Goal: Task Accomplishment & Management: Manage account settings

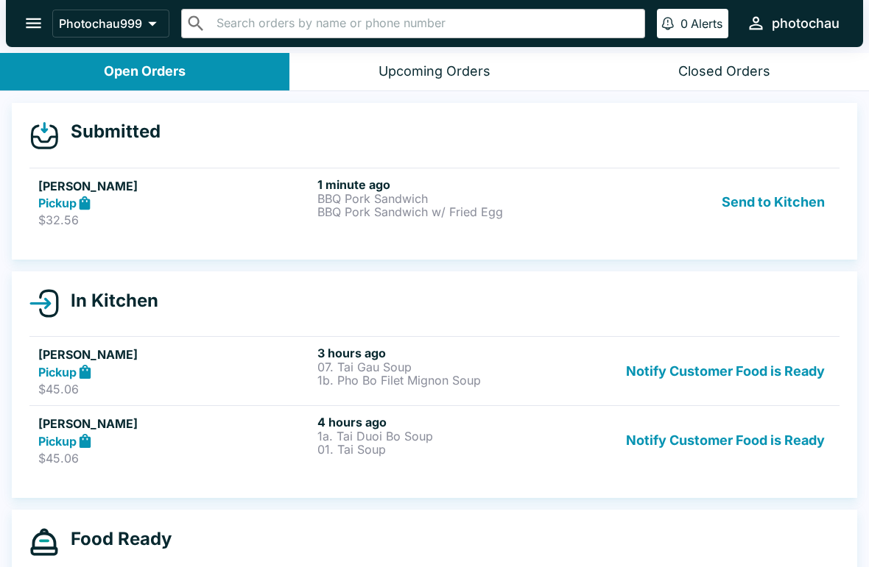
scroll to position [1, 0]
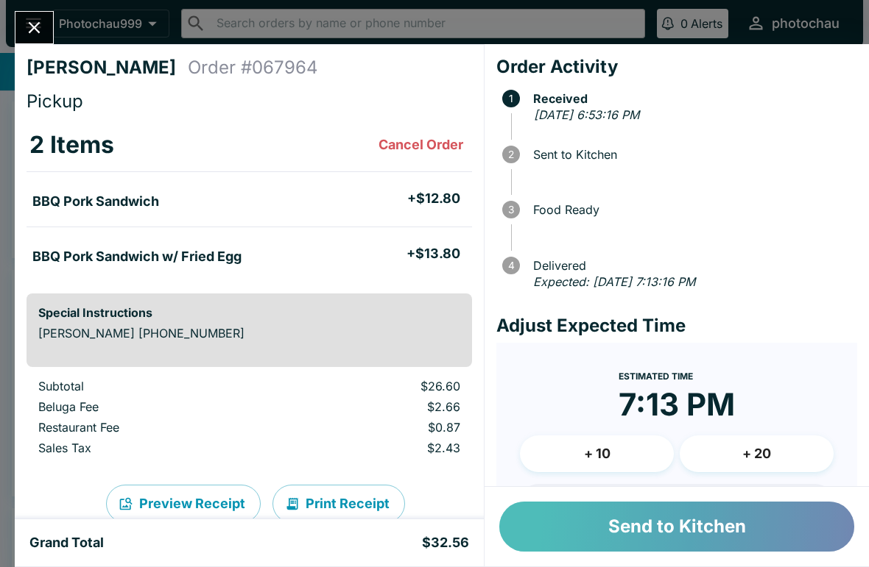
click at [616, 518] on button "Send to Kitchen" at bounding box center [676, 527] width 355 height 50
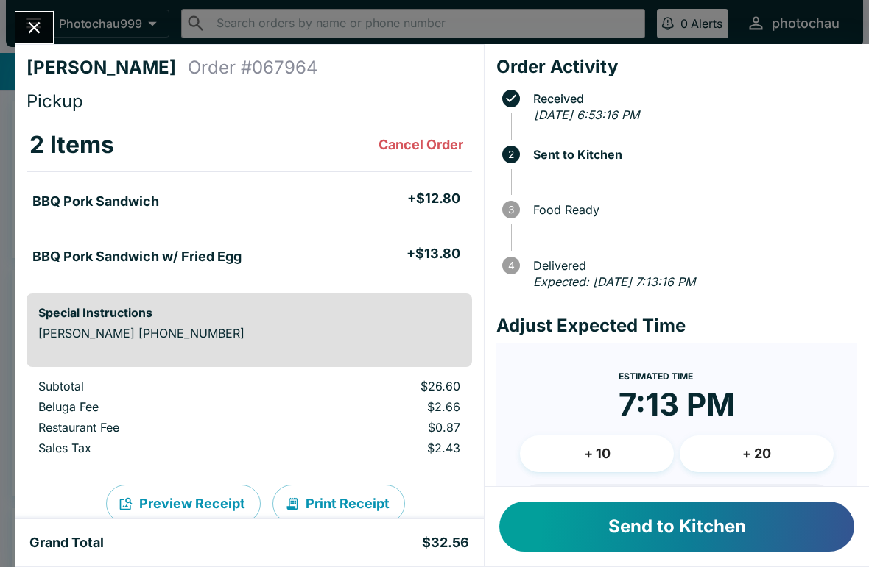
click at [611, 524] on button "Send to Kitchen" at bounding box center [676, 527] width 355 height 50
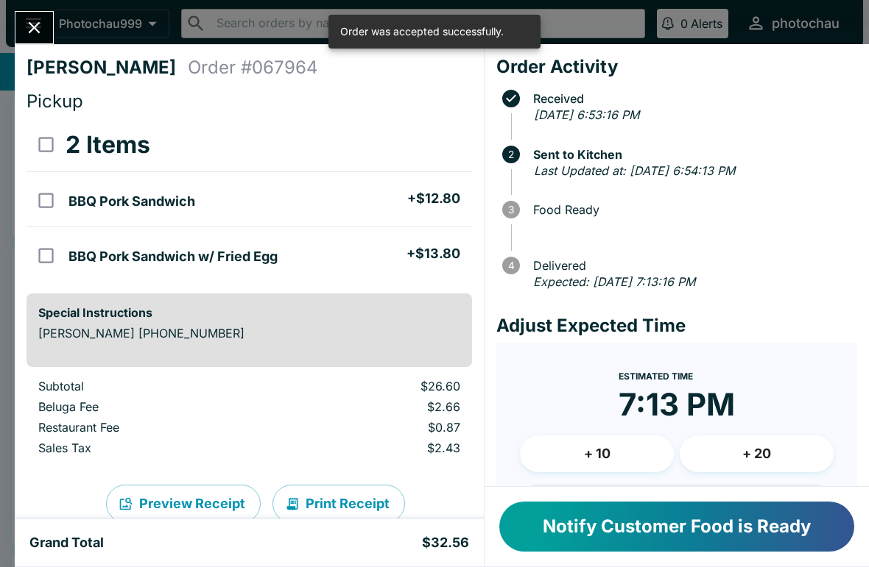
click at [32, 25] on icon "Close" at bounding box center [35, 28] width 12 height 12
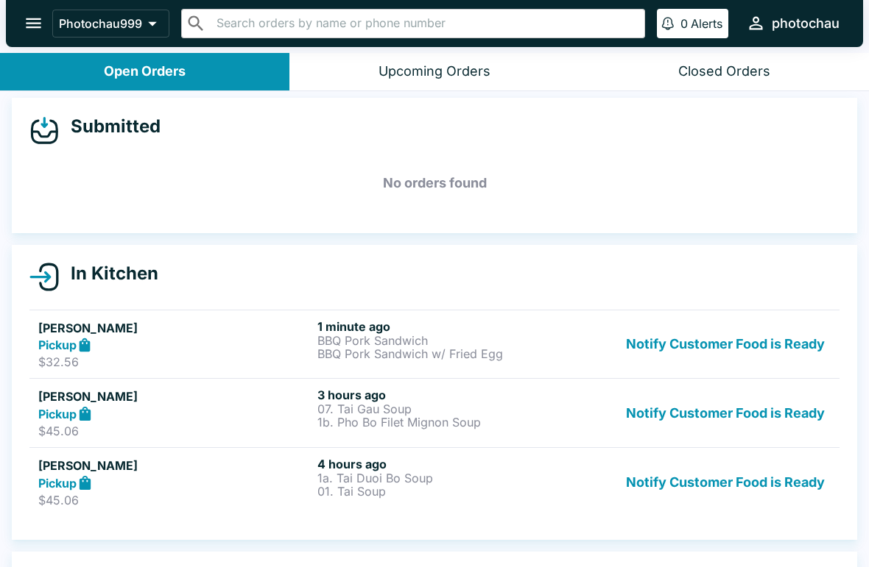
scroll to position [35, 0]
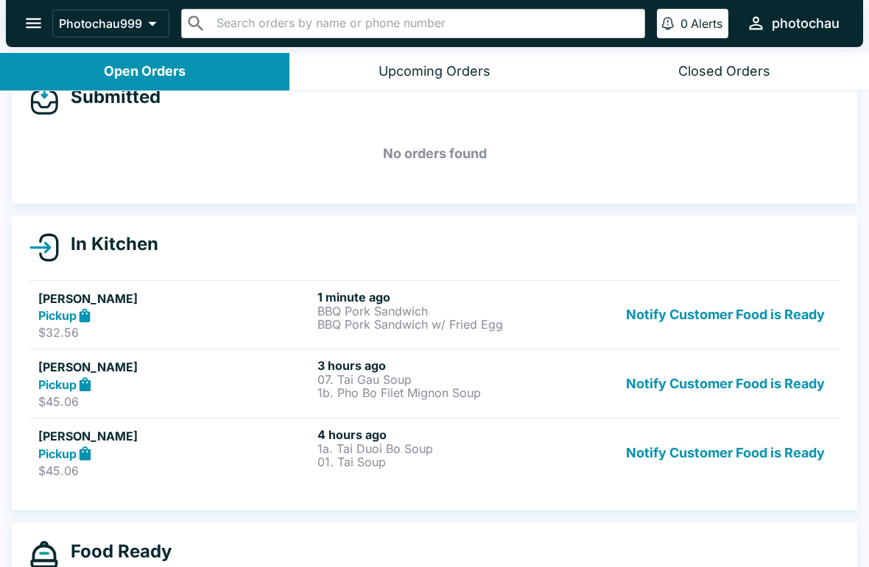
click at [858, 316] on div "In Kitchen [PERSON_NAME] Pickup $32.56 1 minute ago BBQ Pork Sandwich BBQ Pork …" at bounding box center [434, 364] width 869 height 296
click at [866, 329] on div "In Kitchen [PERSON_NAME] Pickup $32.56 1 minute ago BBQ Pork Sandwich BBQ Pork …" at bounding box center [434, 364] width 869 height 296
click at [676, 468] on button "Notify Customer Food is Ready" at bounding box center [725, 453] width 211 height 51
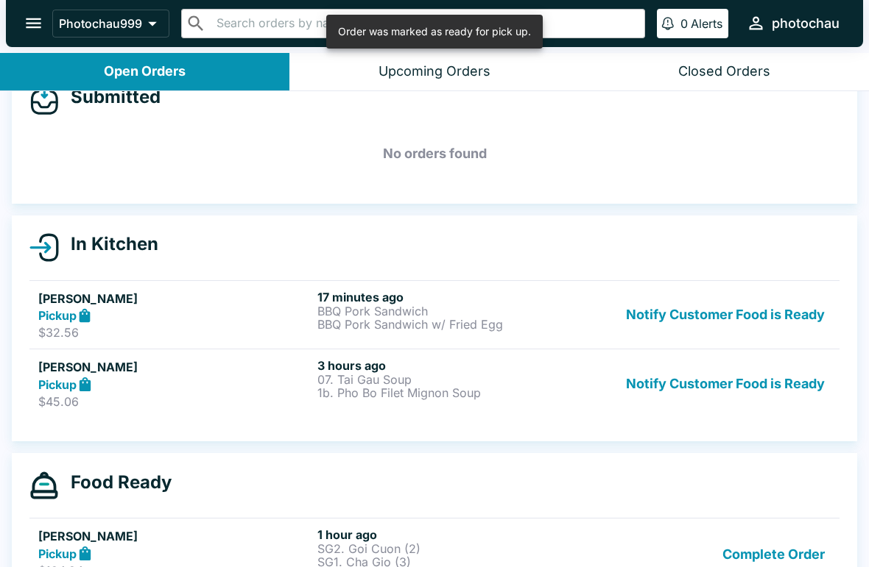
click at [705, 381] on button "Notify Customer Food is Ready" at bounding box center [725, 383] width 211 height 51
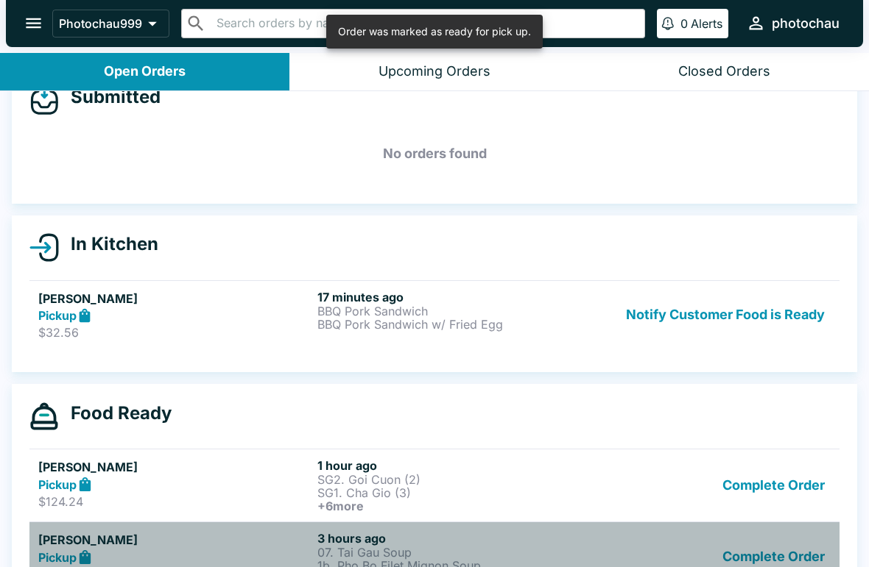
click at [765, 522] on link "[PERSON_NAME] Pickup $45.06 3 hours ago 07. [PERSON_NAME] Soup 1b. Pho Bo Filet…" at bounding box center [434, 556] width 810 height 69
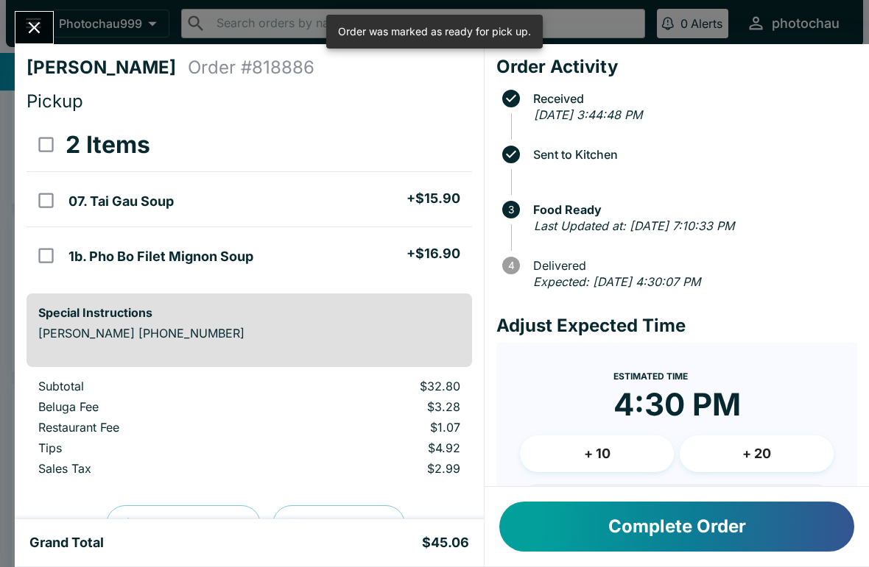
click at [779, 481] on div "Estimated Time 4:30 PM + 10 + 20" at bounding box center [677, 426] width 314 height 118
click at [763, 532] on button "Complete Order" at bounding box center [676, 527] width 355 height 50
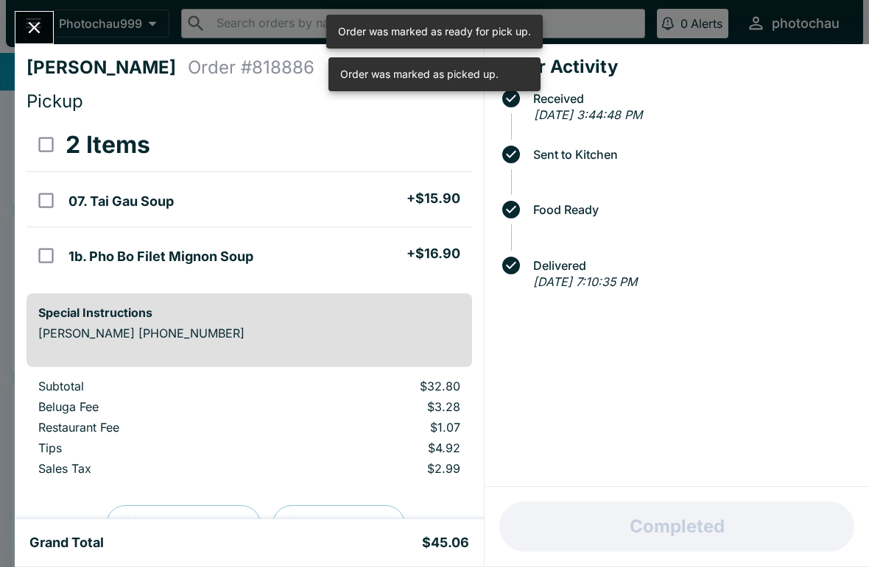
click at [25, 2] on div "[PERSON_NAME] Order # 818886 Pickup 2 Items 07. [PERSON_NAME] Soup + $15.90 1b.…" at bounding box center [434, 283] width 869 height 567
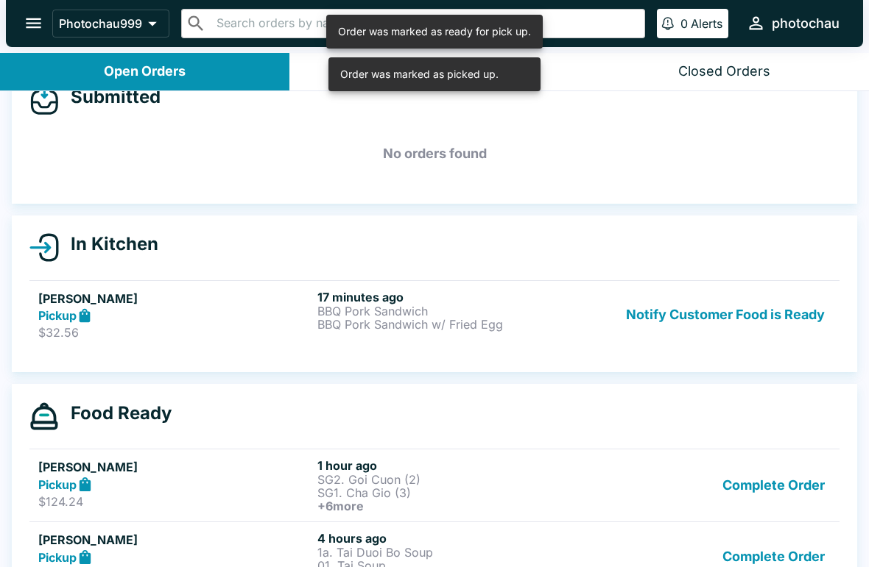
click at [756, 498] on button "Complete Order" at bounding box center [773, 486] width 114 height 54
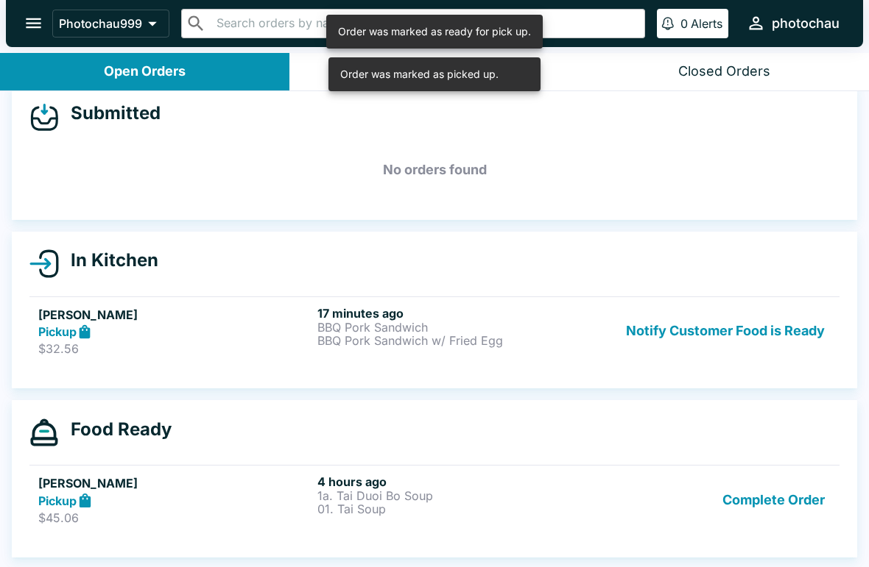
scroll to position [18, 0]
click at [765, 503] on button "Complete Order" at bounding box center [773, 500] width 114 height 51
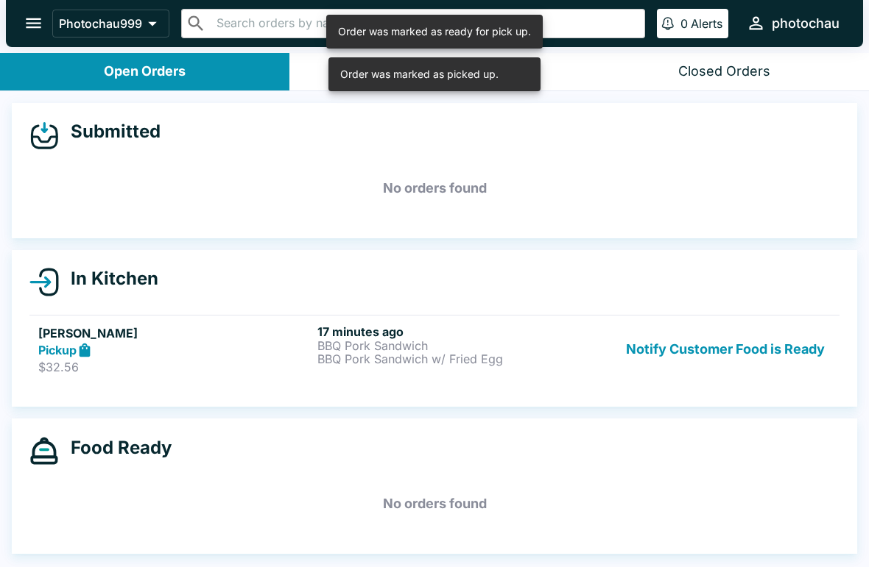
scroll to position [0, 0]
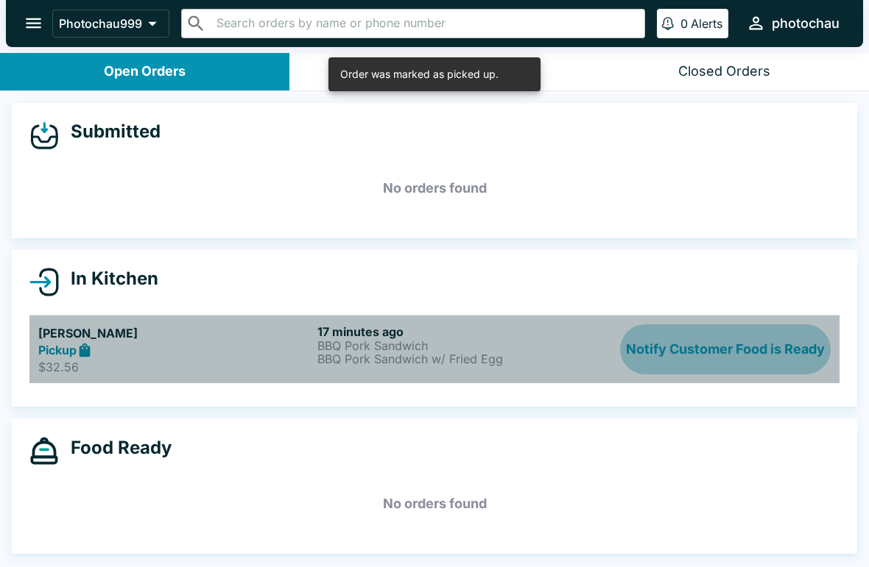
click at [750, 362] on button "Notify Customer Food is Ready" at bounding box center [725, 350] width 211 height 51
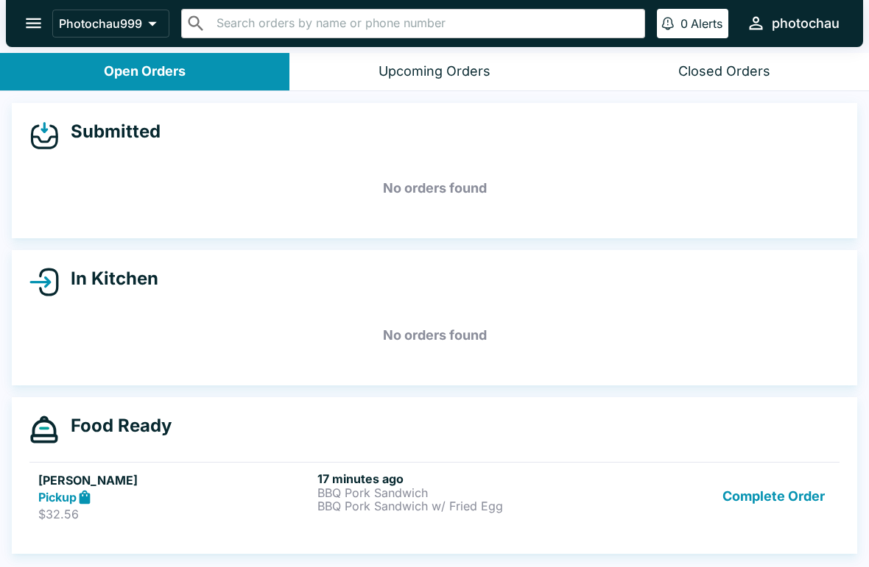
click at [813, 478] on button "Complete Order" at bounding box center [773, 497] width 114 height 51
